Goal: Task Accomplishment & Management: Manage account settings

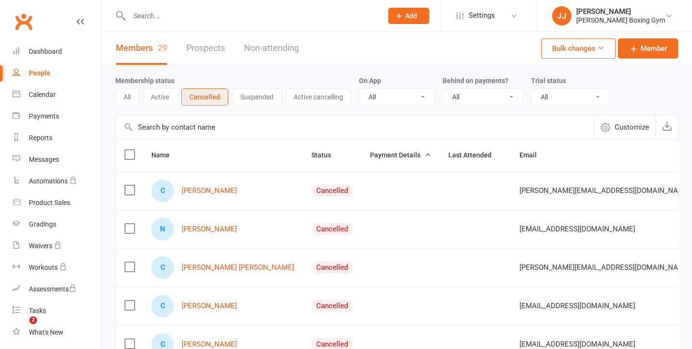
select select "100"
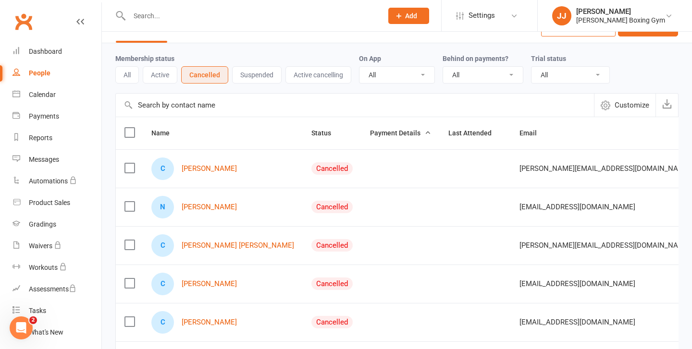
click at [403, 17] on button "Add" at bounding box center [408, 16] width 41 height 16
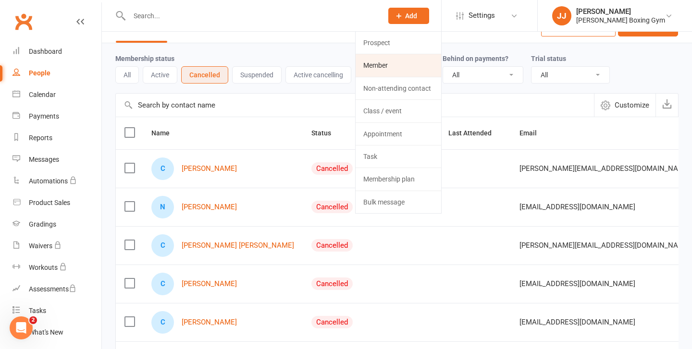
click at [384, 65] on link "Member" at bounding box center [397, 65] width 85 height 22
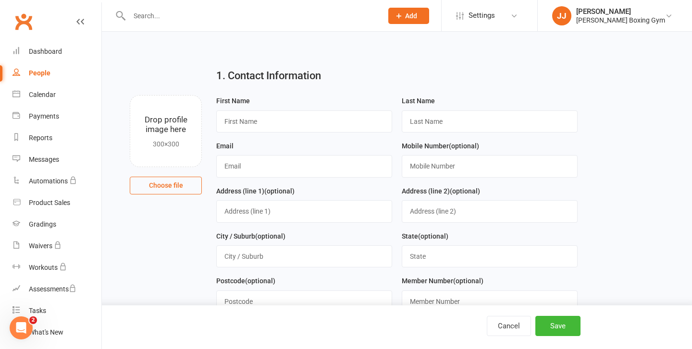
click at [169, 8] on div at bounding box center [245, 15] width 260 height 31
click at [164, 16] on input "text" at bounding box center [250, 15] width 249 height 13
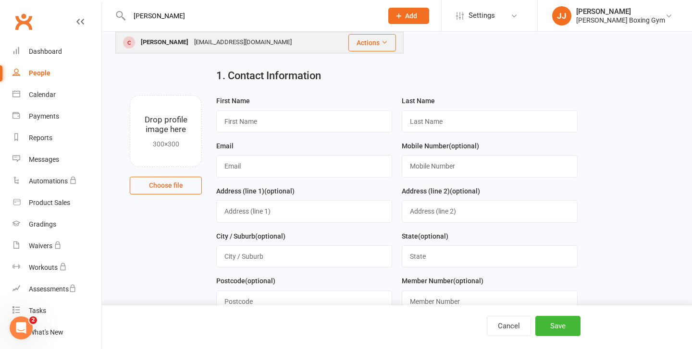
type input "[PERSON_NAME]"
click at [159, 47] on div "[PERSON_NAME]" at bounding box center [164, 43] width 53 height 14
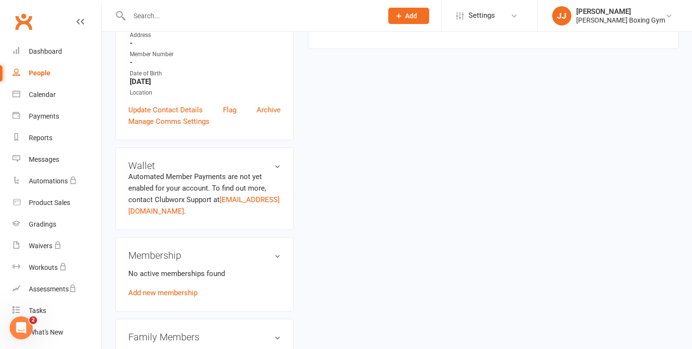
scroll to position [204, 0]
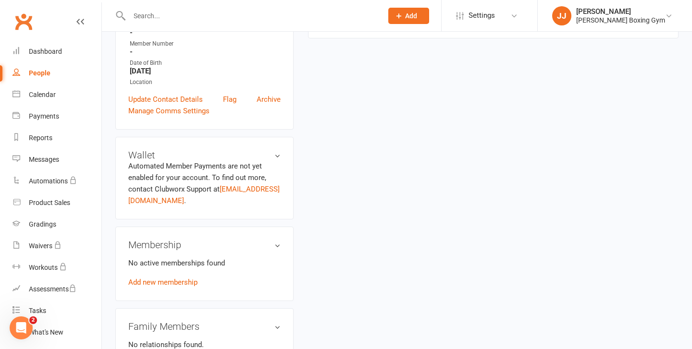
click at [171, 285] on div "No active memberships found Add new membership" at bounding box center [204, 272] width 152 height 31
click at [176, 280] on link "Add new membership" at bounding box center [162, 282] width 69 height 9
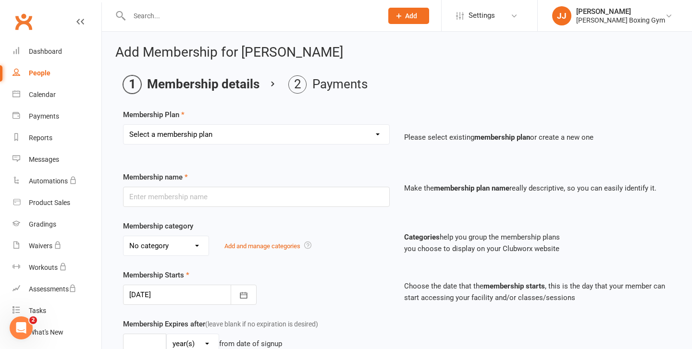
click at [291, 135] on select "Select a membership plan Create new Membership Plan Monthly - 1 class a week Mo…" at bounding box center [256, 134] width 266 height 19
select select "17"
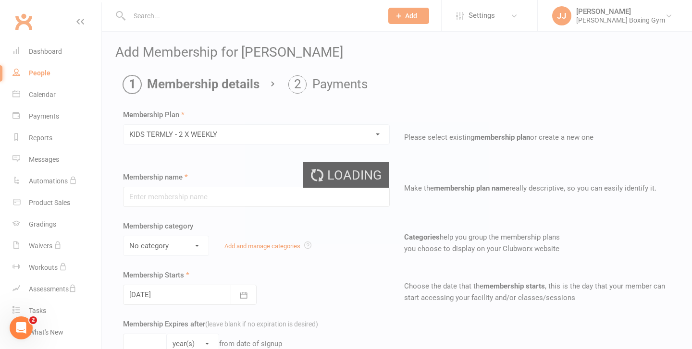
type input "KIDS TERMLY - 2 X WEEKLY"
type input "3"
select select "2"
type input "2"
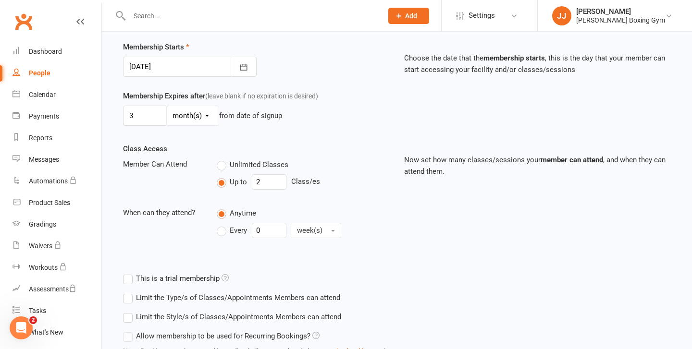
scroll to position [306, 0]
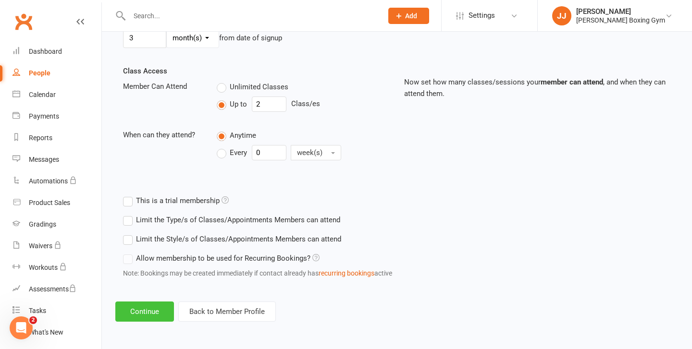
click at [153, 316] on button "Continue" at bounding box center [144, 312] width 59 height 20
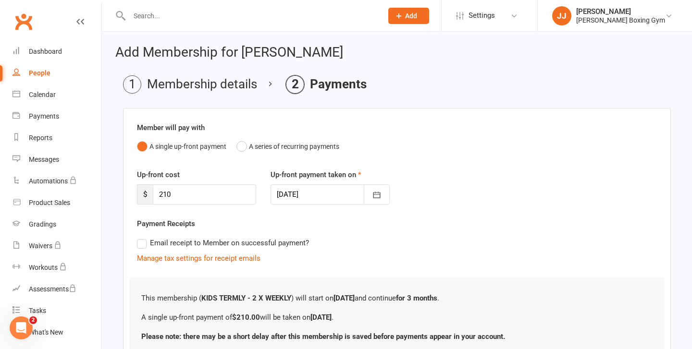
scroll to position [80, 0]
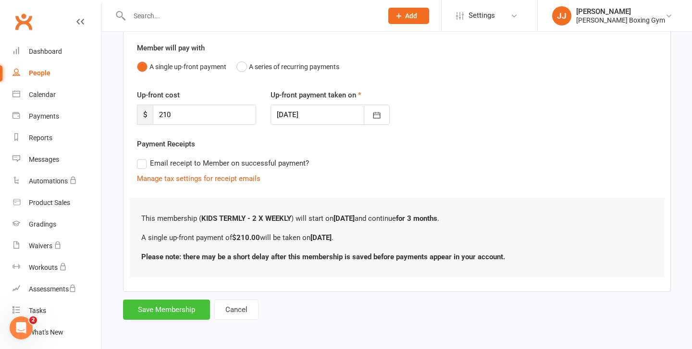
click at [170, 307] on button "Save Membership" at bounding box center [166, 310] width 87 height 20
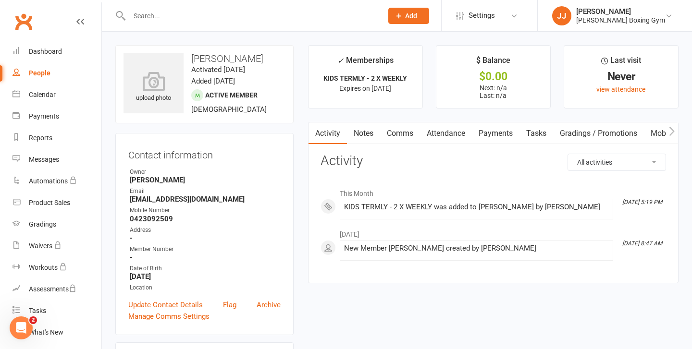
click at [31, 66] on link "People" at bounding box center [56, 73] width 89 height 22
select select "100"
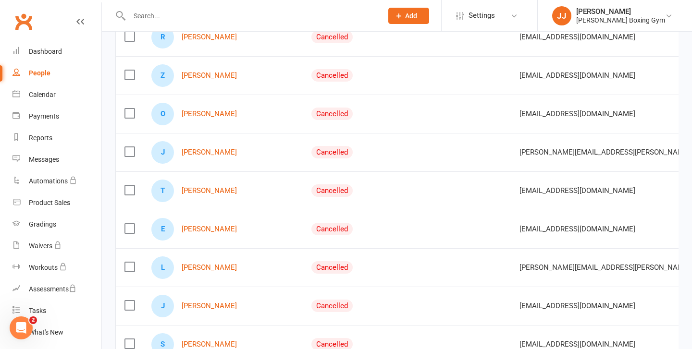
scroll to position [847, 0]
